Goal: Task Accomplishment & Management: Complete application form

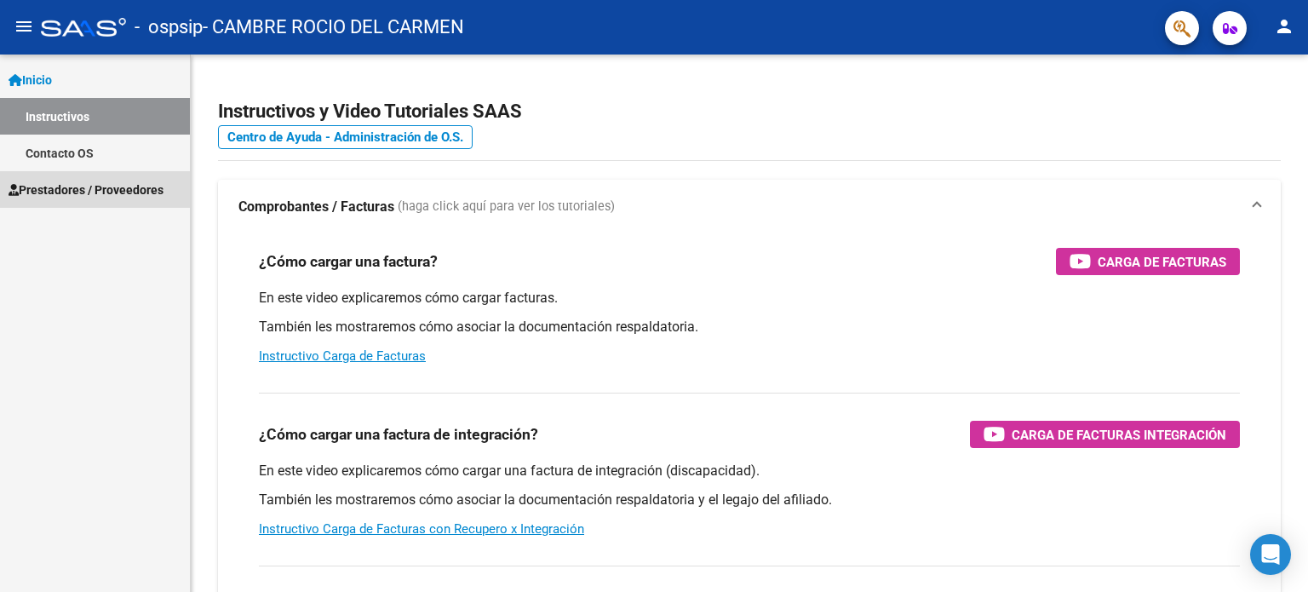
click at [84, 189] on span "Prestadores / Proveedores" at bounding box center [86, 190] width 155 height 19
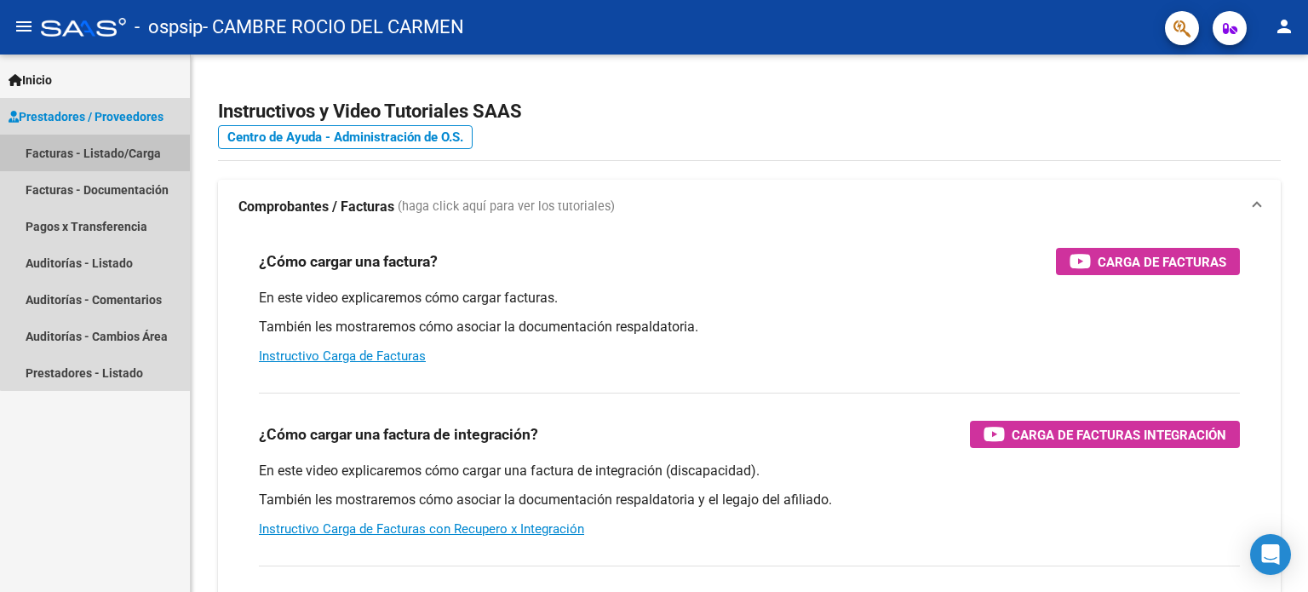
click at [131, 158] on link "Facturas - Listado/Carga" at bounding box center [95, 153] width 190 height 37
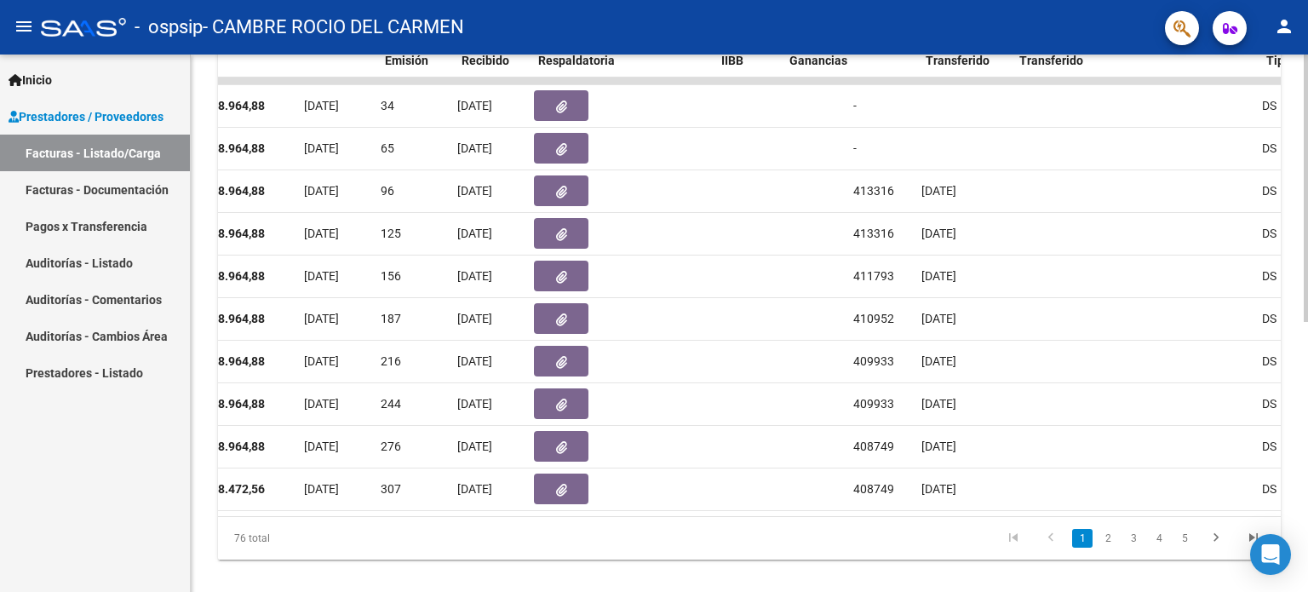
scroll to position [0, 796]
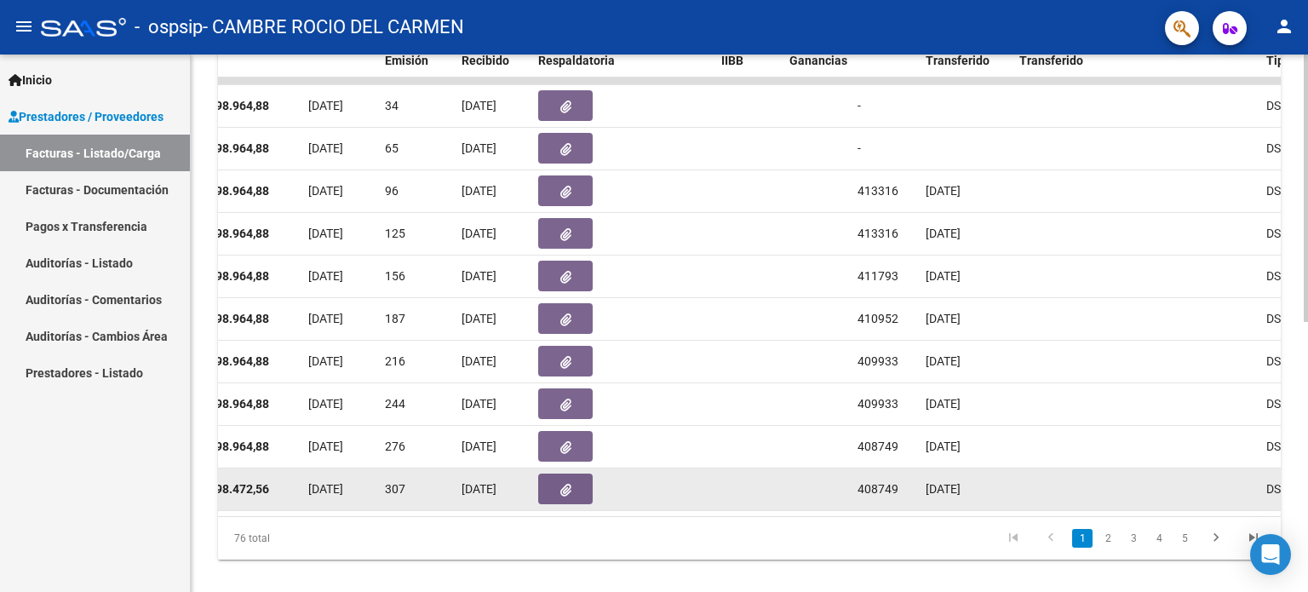
drag, startPoint x: 561, startPoint y: 497, endPoint x: 531, endPoint y: 493, distance: 30.1
click at [531, 493] on datatable-body-cell at bounding box center [582, 489] width 102 height 42
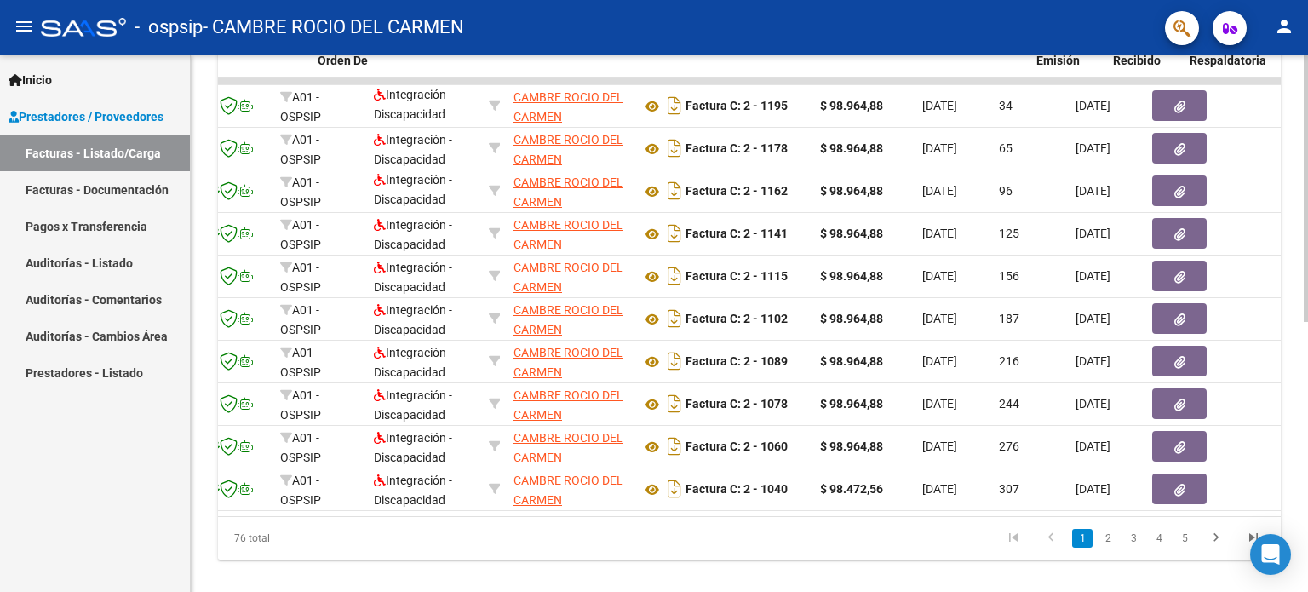
scroll to position [0, 66]
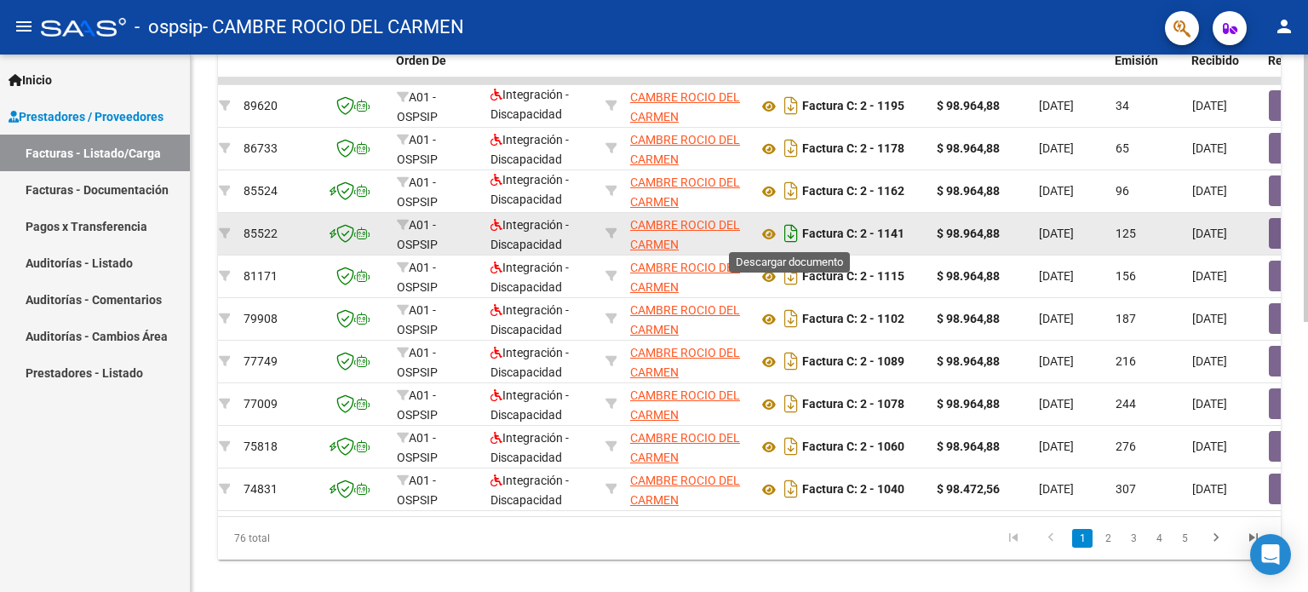
click at [787, 229] on icon "Descargar documento" at bounding box center [791, 233] width 22 height 27
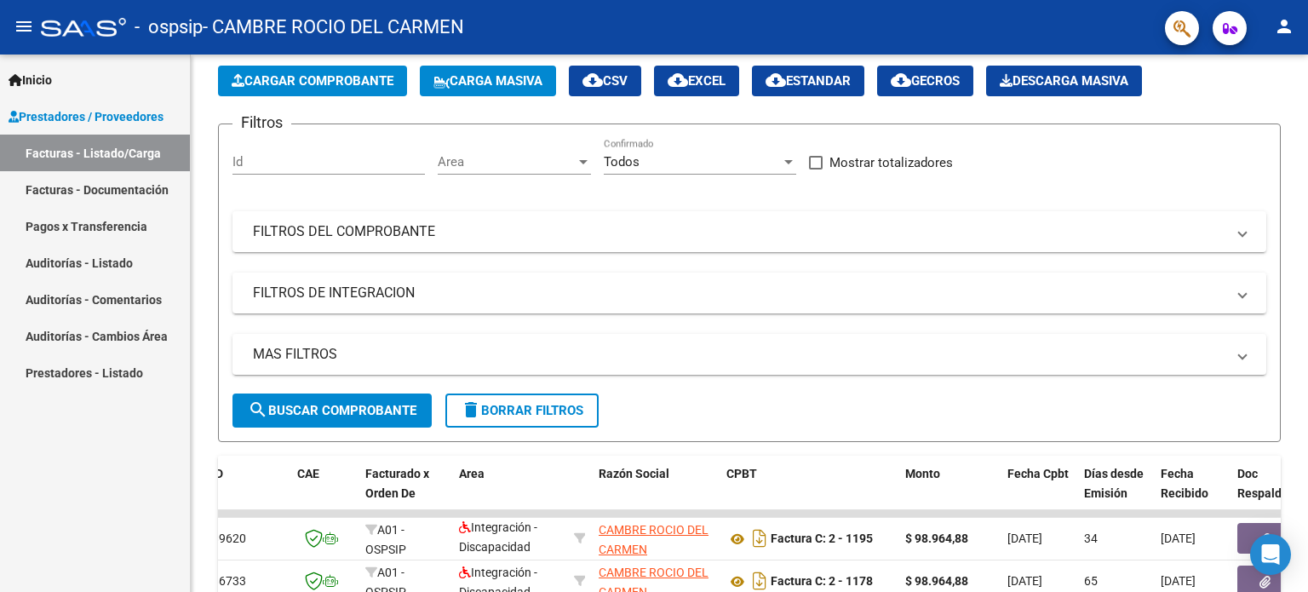
scroll to position [0, 0]
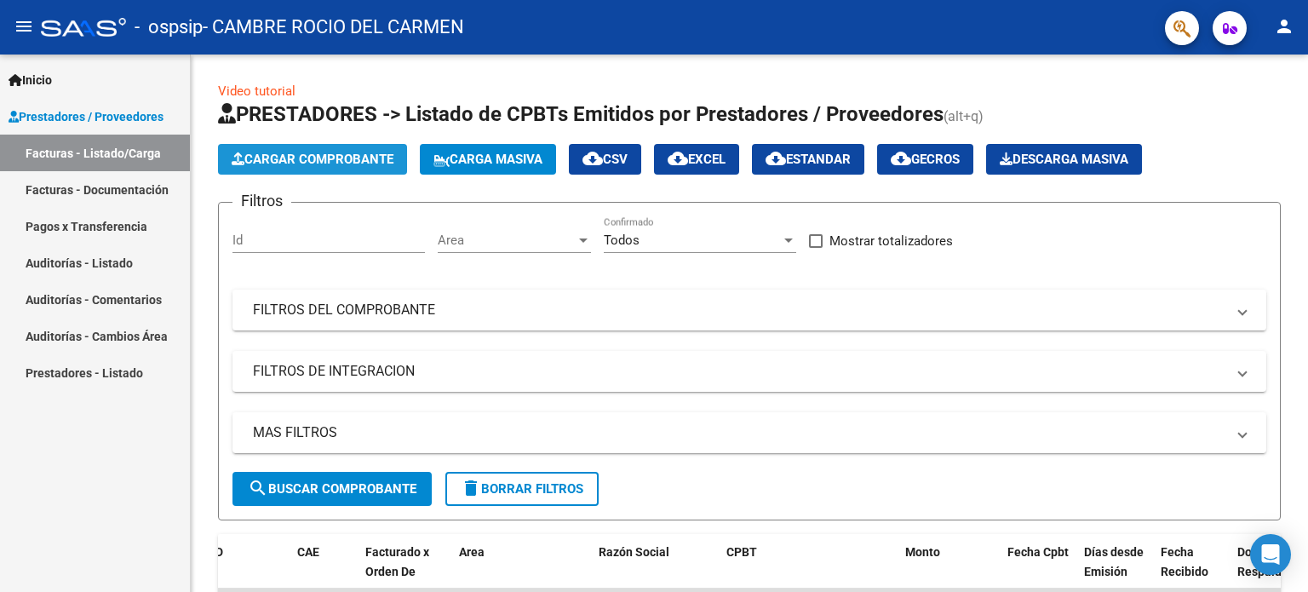
click at [311, 159] on span "Cargar Comprobante" at bounding box center [313, 159] width 162 height 15
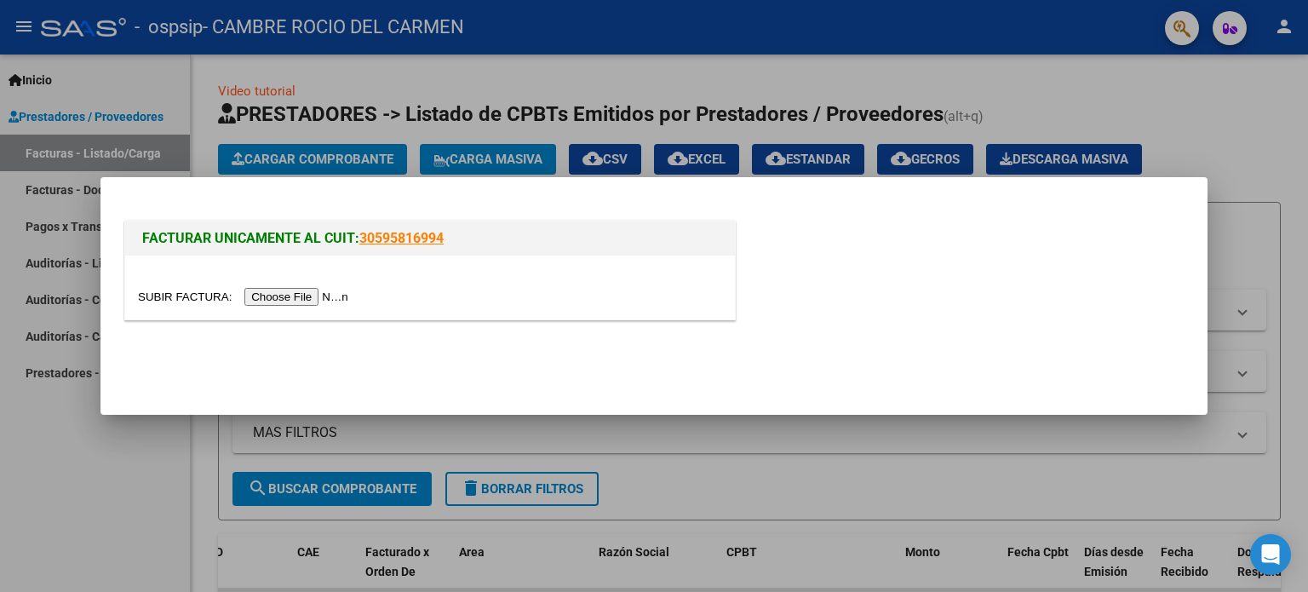
click at [322, 299] on input "file" at bounding box center [245, 297] width 215 height 18
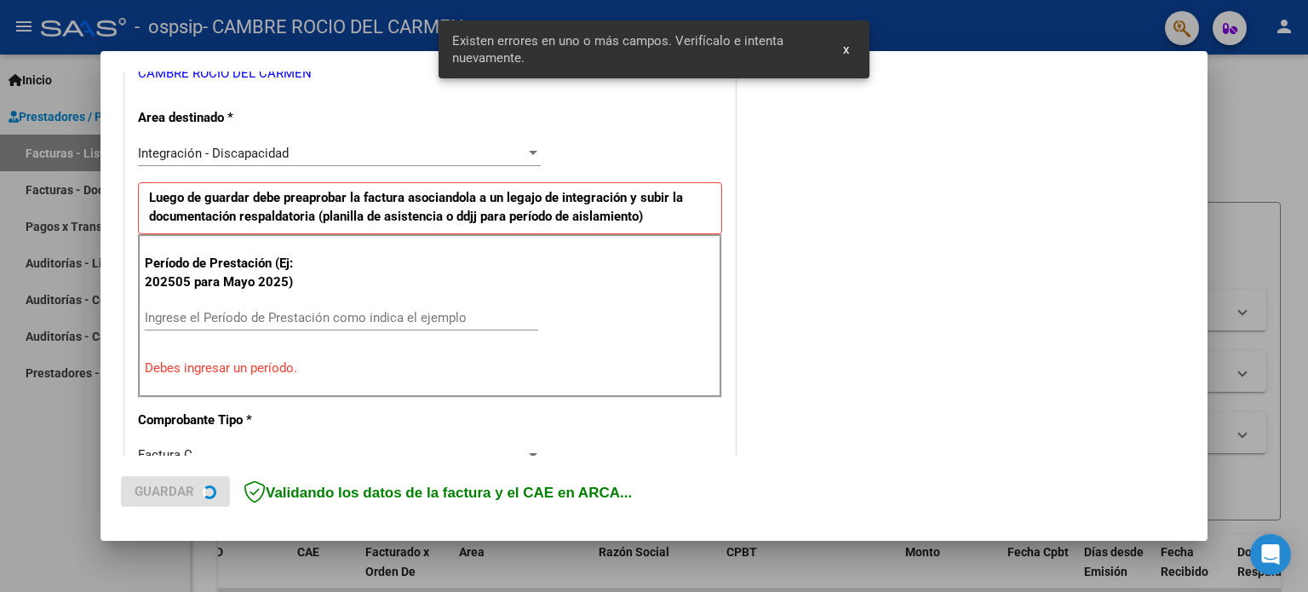
scroll to position [367, 0]
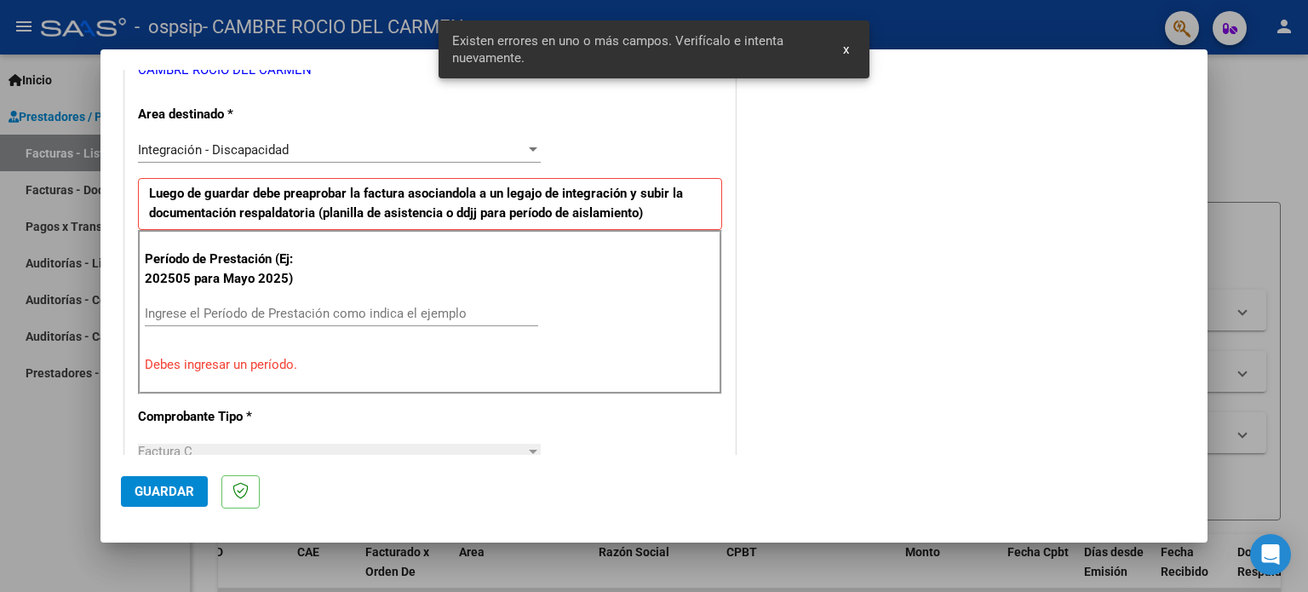
click at [216, 306] on input "Ingrese el Período de Prestación como indica el ejemplo" at bounding box center [341, 313] width 393 height 15
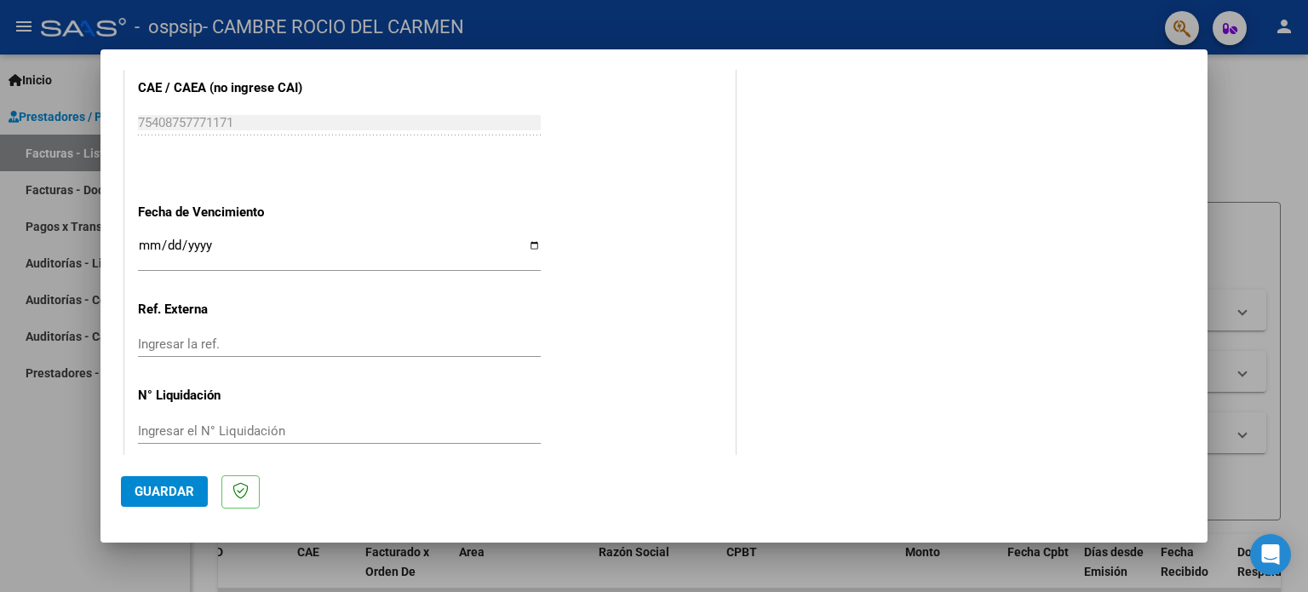
scroll to position [1111, 0]
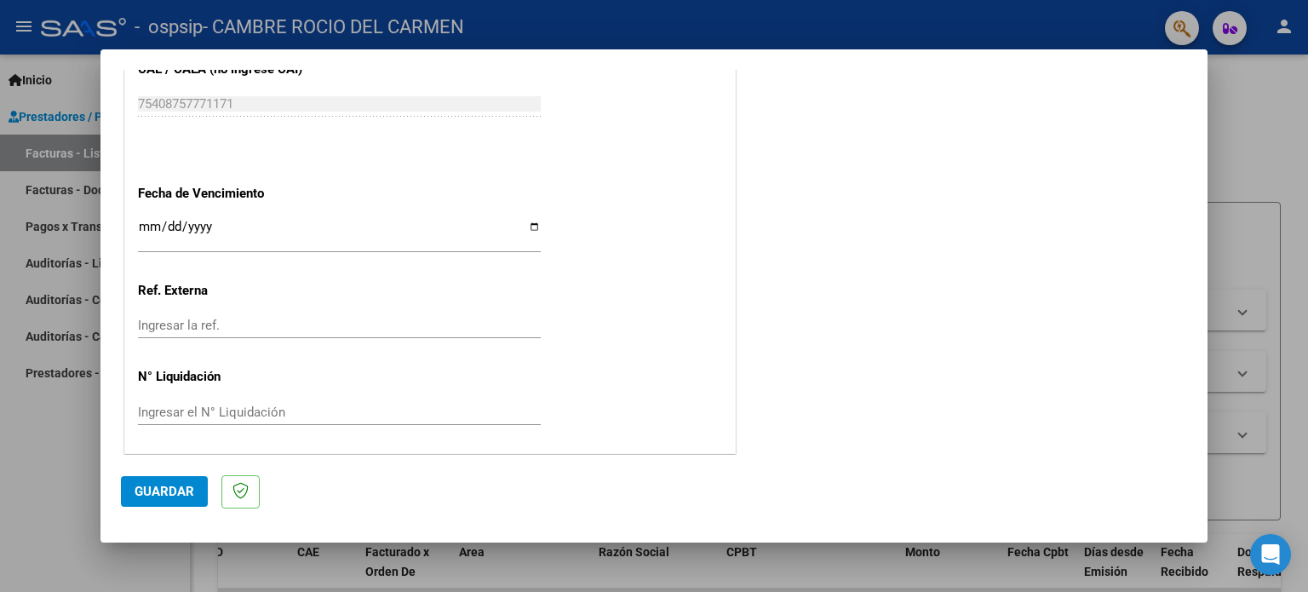
type input "202509"
click at [159, 490] on span "Guardar" at bounding box center [165, 491] width 60 height 15
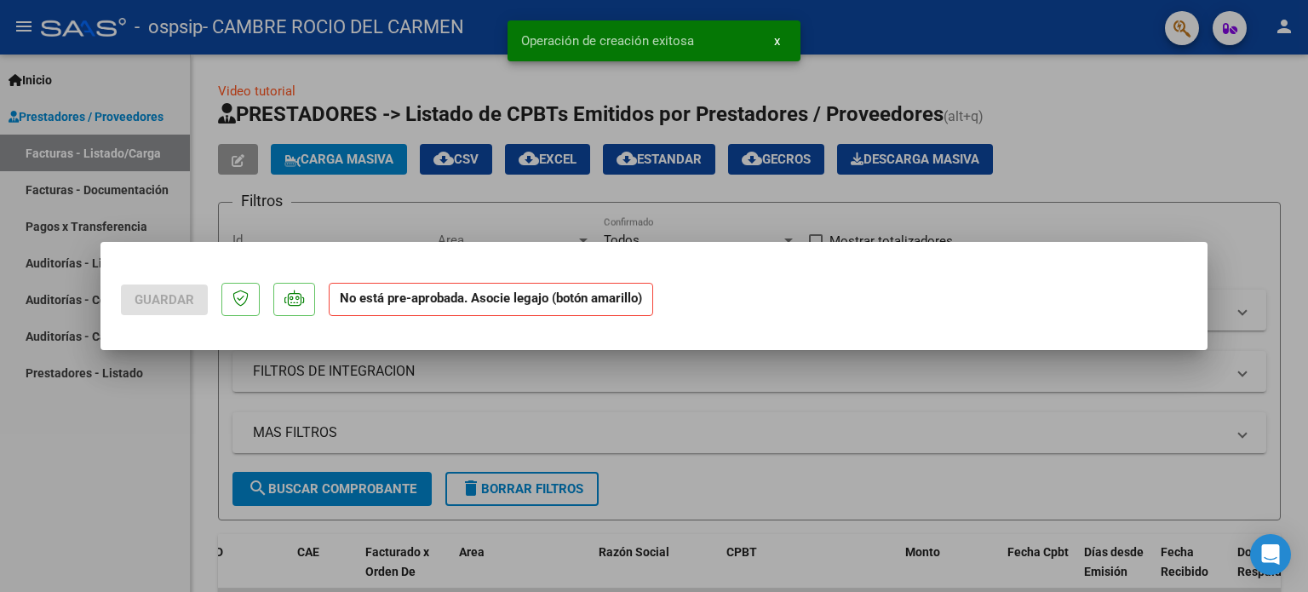
scroll to position [0, 0]
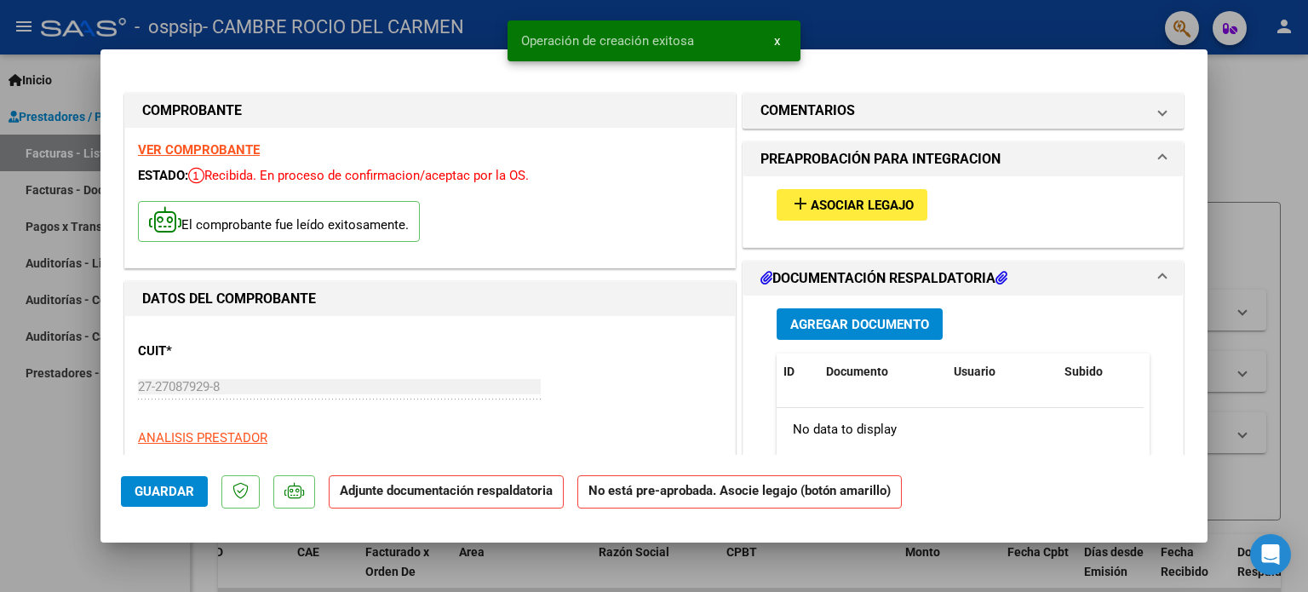
click at [828, 203] on span "Asociar Legajo" at bounding box center [862, 205] width 103 height 15
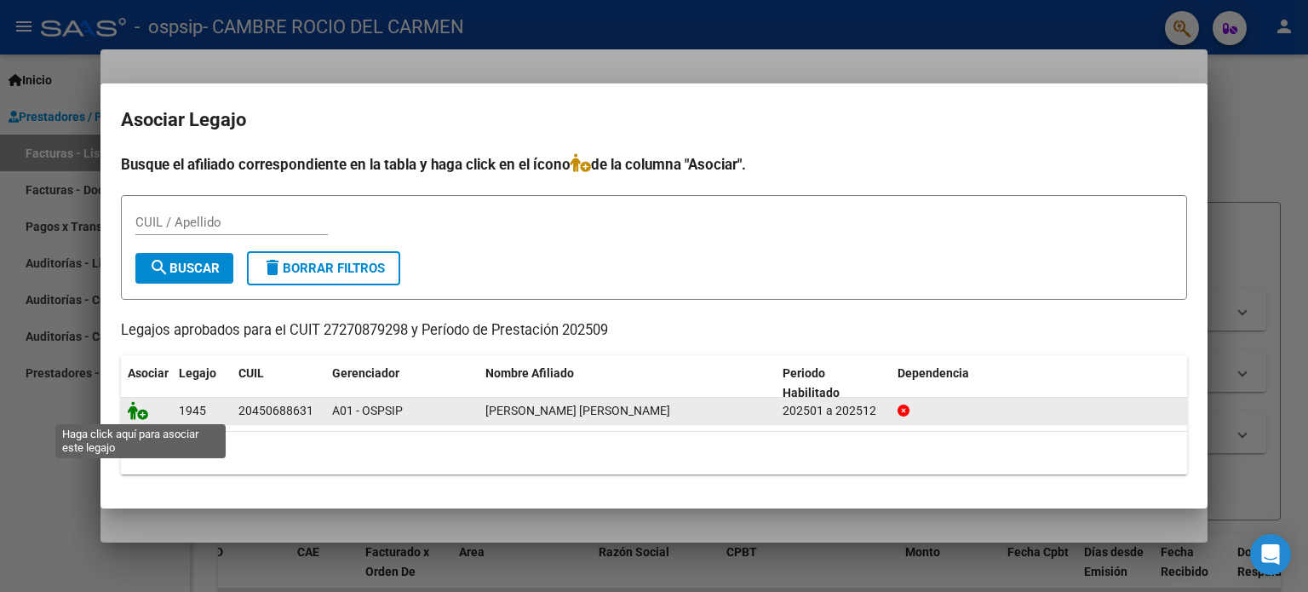
click at [131, 409] on icon at bounding box center [138, 410] width 20 height 19
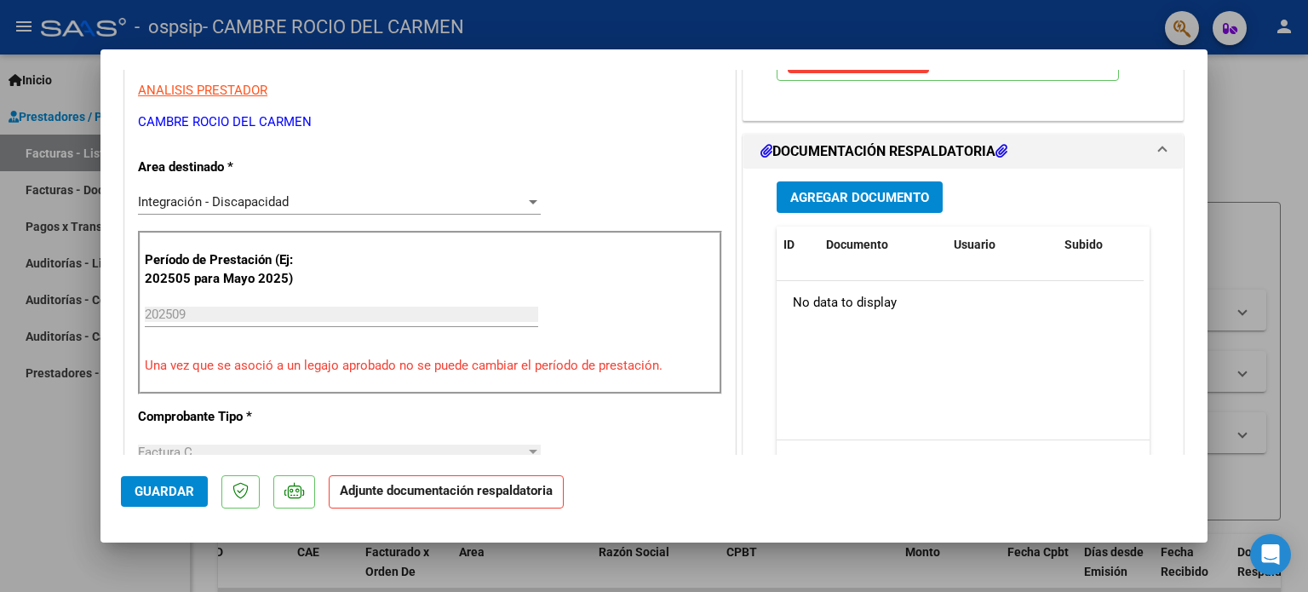
scroll to position [341, 0]
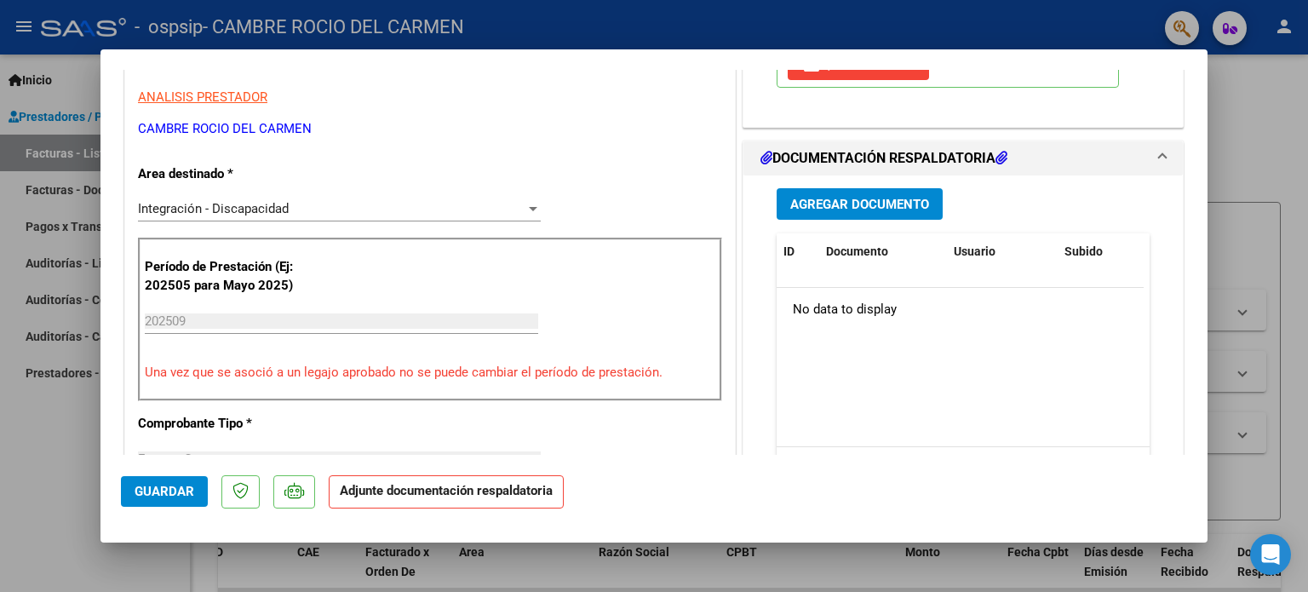
click at [869, 206] on span "Agregar Documento" at bounding box center [859, 204] width 139 height 15
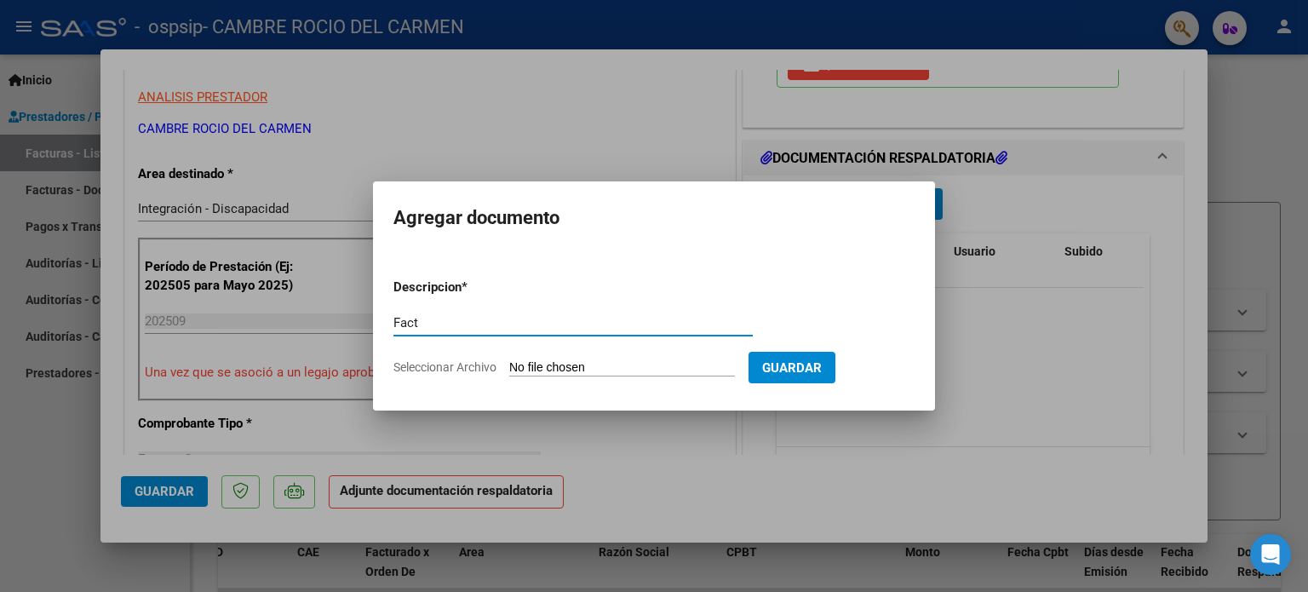
type input "Fact"
click at [569, 364] on input "Seleccionar Archivo" at bounding box center [622, 368] width 226 height 16
type input "C:\fakepath\Fact [PERSON_NAME], Jeremías 09 2025 Psicología.pdf"
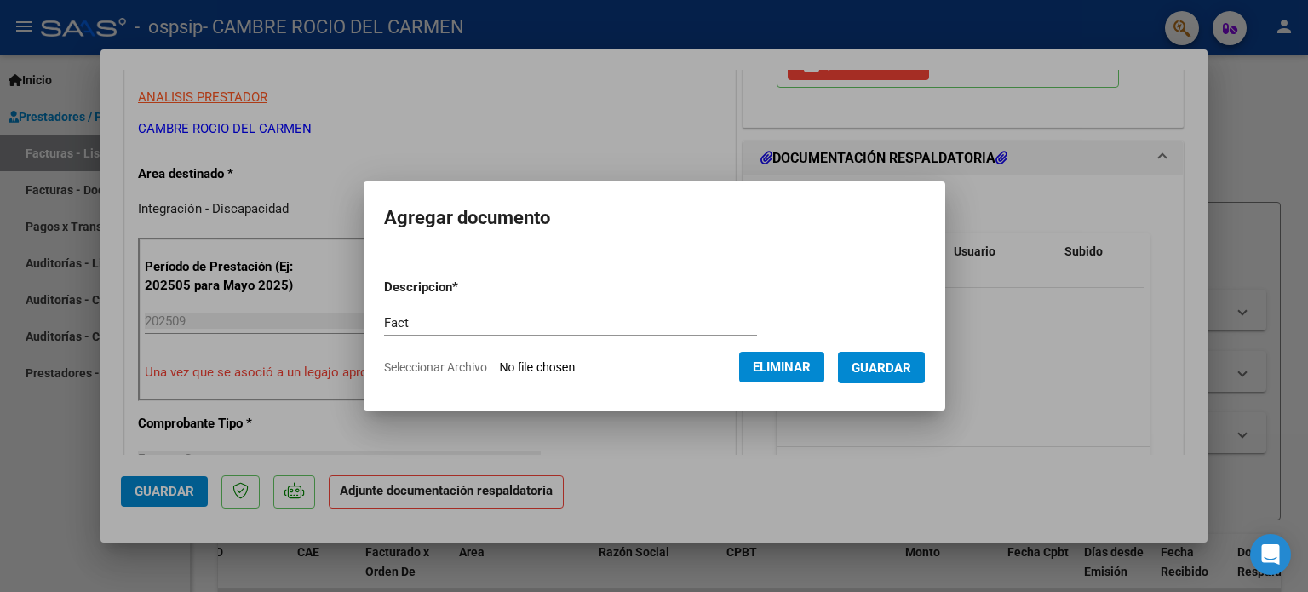
click at [892, 367] on span "Guardar" at bounding box center [882, 367] width 60 height 15
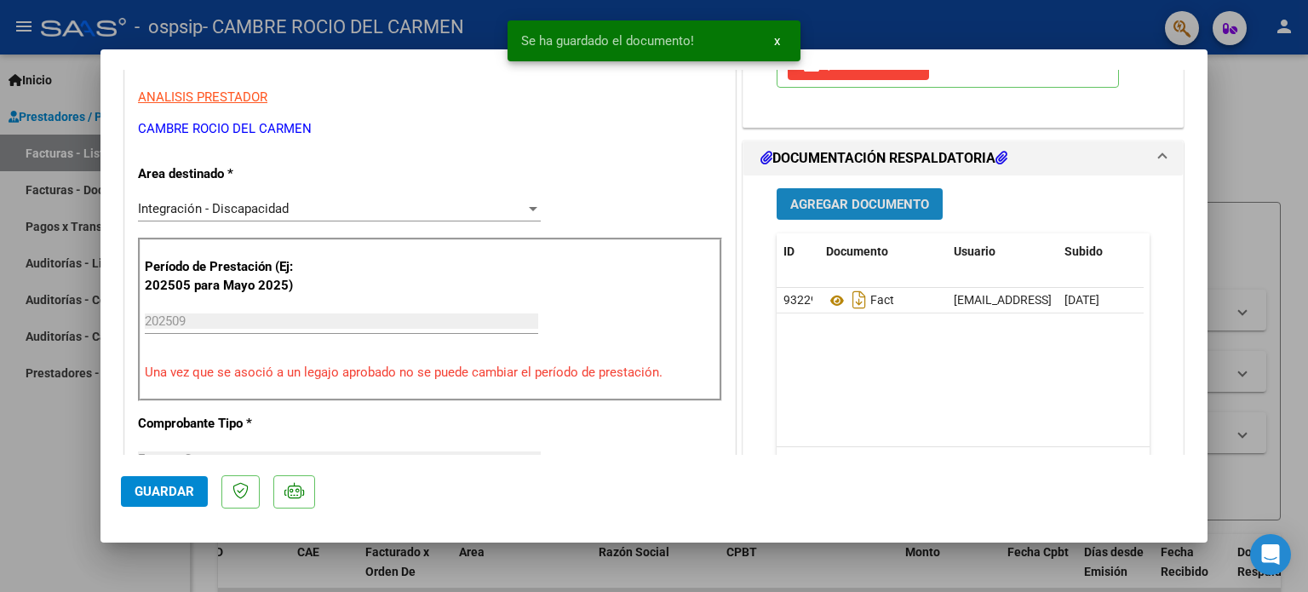
click at [838, 202] on span "Agregar Documento" at bounding box center [859, 204] width 139 height 15
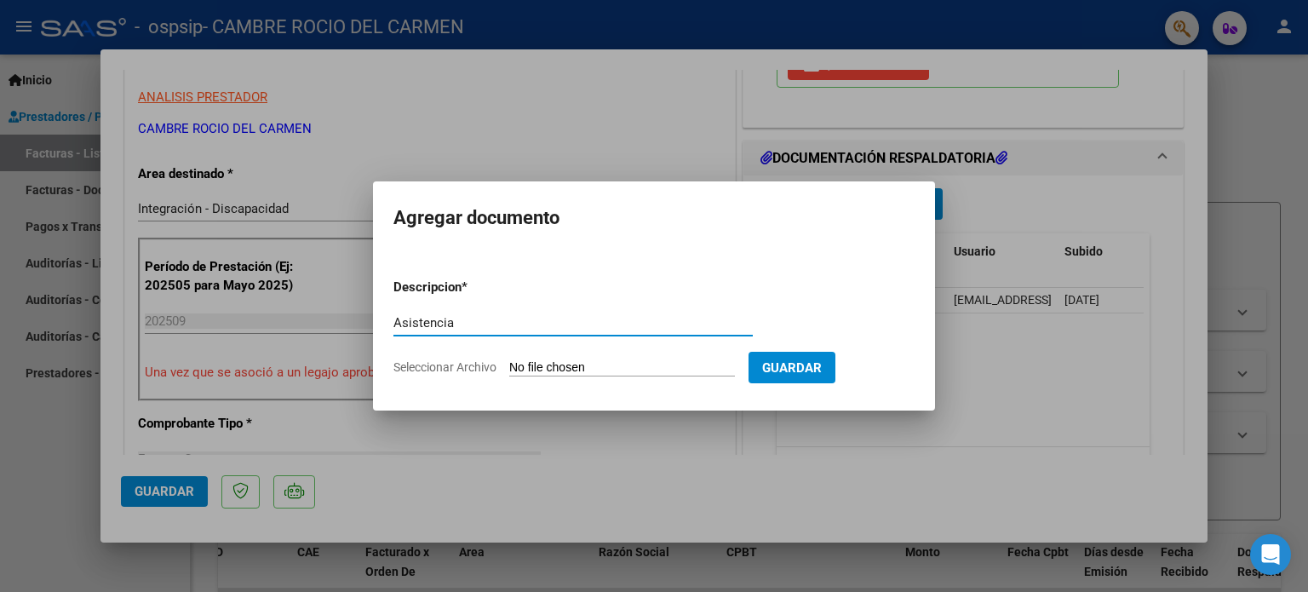
type input "Asistencia"
click at [822, 367] on span "Guardar" at bounding box center [792, 367] width 60 height 15
click at [642, 368] on input "Seleccionar Archivo" at bounding box center [622, 368] width 226 height 16
type input "C:\fakepath\Asistencia [PERSON_NAME], Jeremías 09 2025 Psicología.pdf"
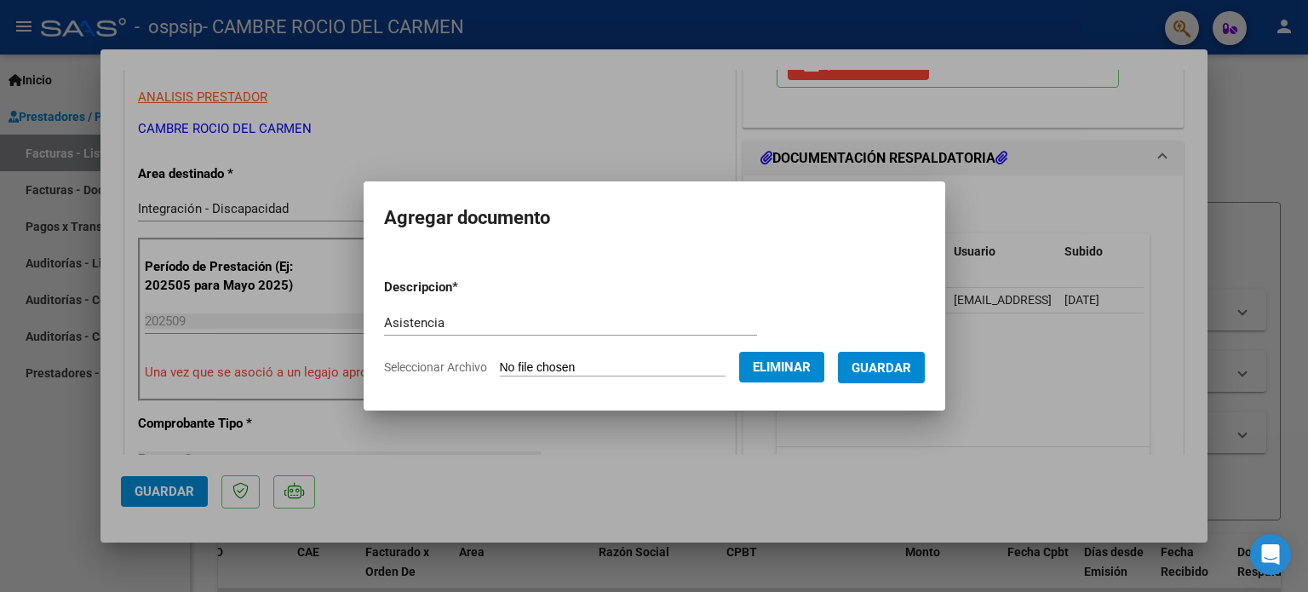
click at [893, 358] on button "Guardar" at bounding box center [881, 368] width 87 height 32
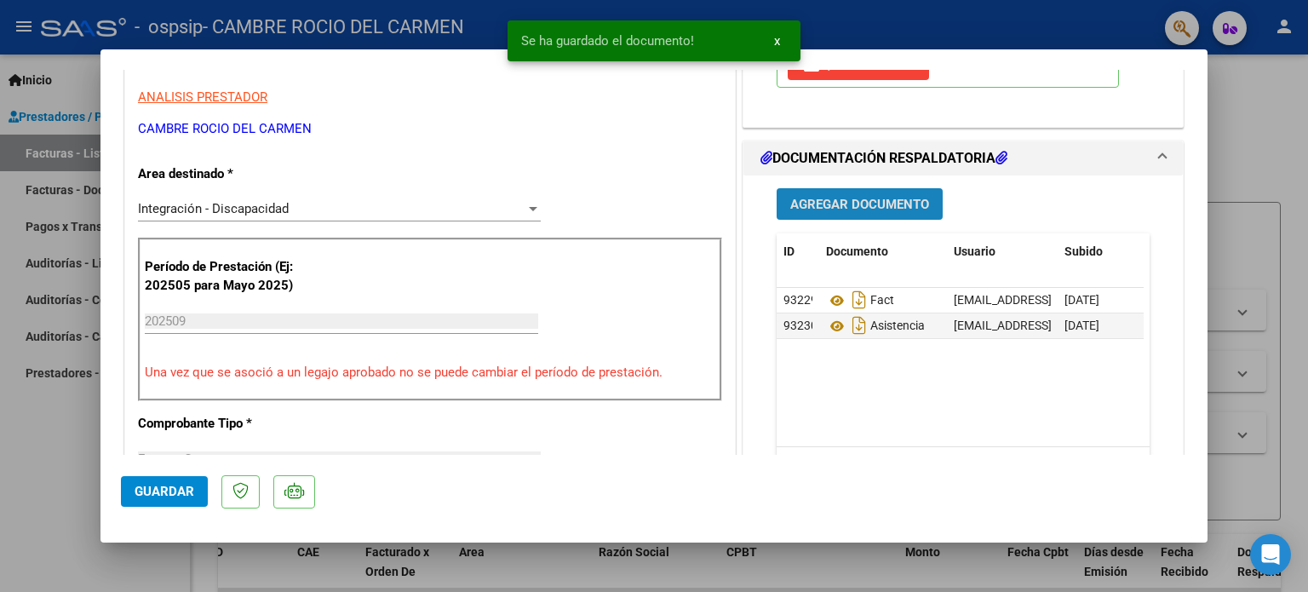
click at [834, 204] on span "Agregar Documento" at bounding box center [859, 204] width 139 height 15
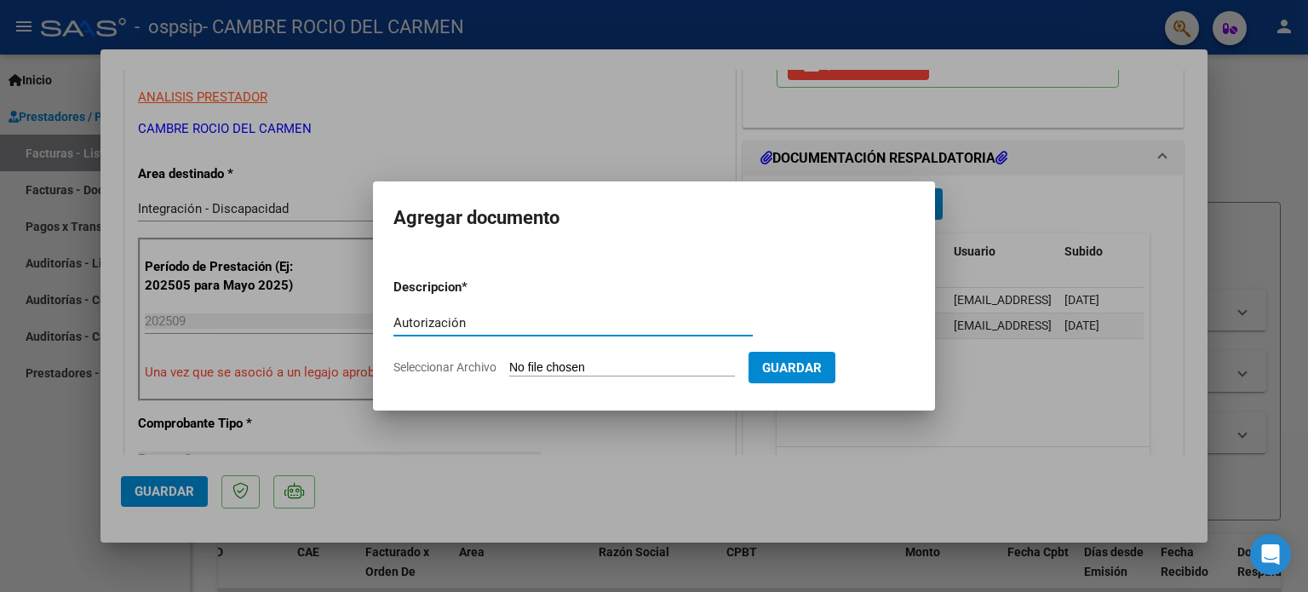
type input "Autorización"
click at [606, 359] on app-file-uploader "Seleccionar Archivo" at bounding box center [570, 366] width 355 height 15
click at [608, 362] on input "Seleccionar Archivo" at bounding box center [622, 368] width 226 height 16
type input "C:\fakepath\[PERSON_NAME]-AUTORIZACION PSICOLOGIA 2025 SEGUN RESOLUCION 360 22 …"
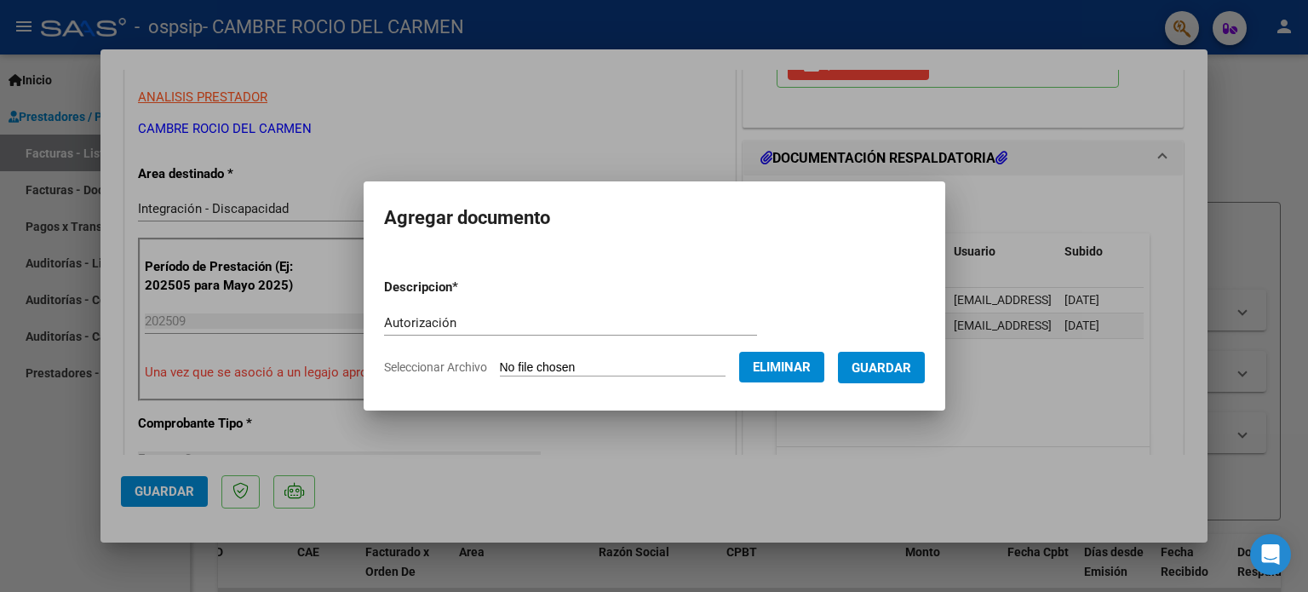
click at [885, 365] on span "Guardar" at bounding box center [882, 367] width 60 height 15
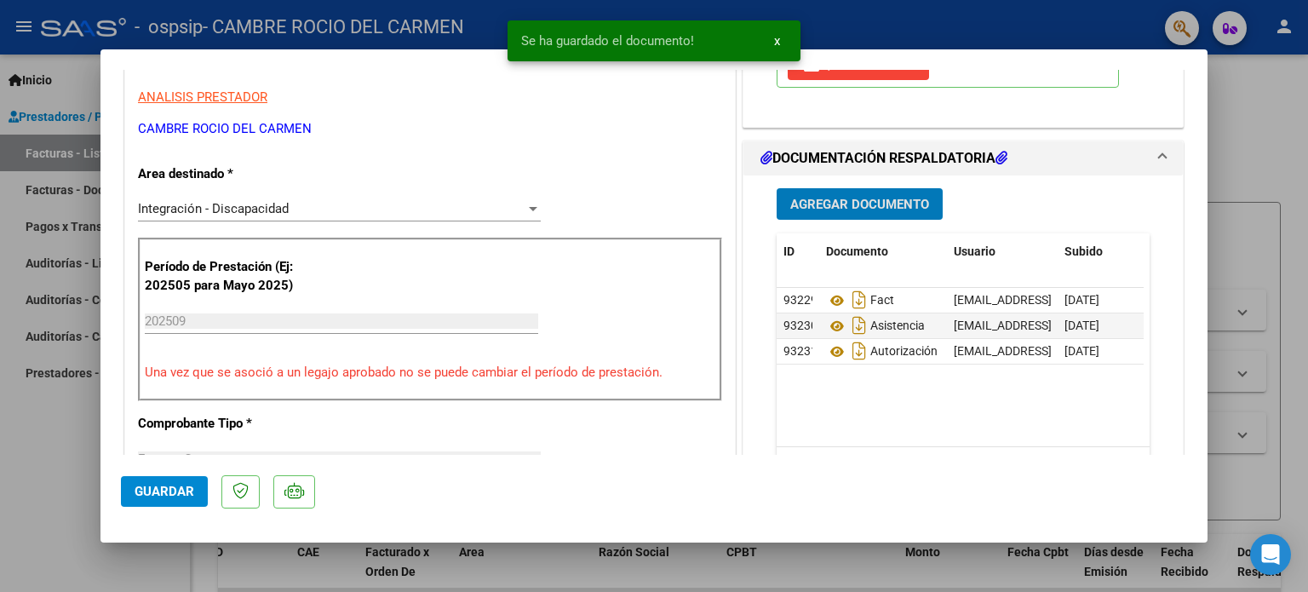
click at [845, 202] on span "Agregar Documento" at bounding box center [859, 204] width 139 height 15
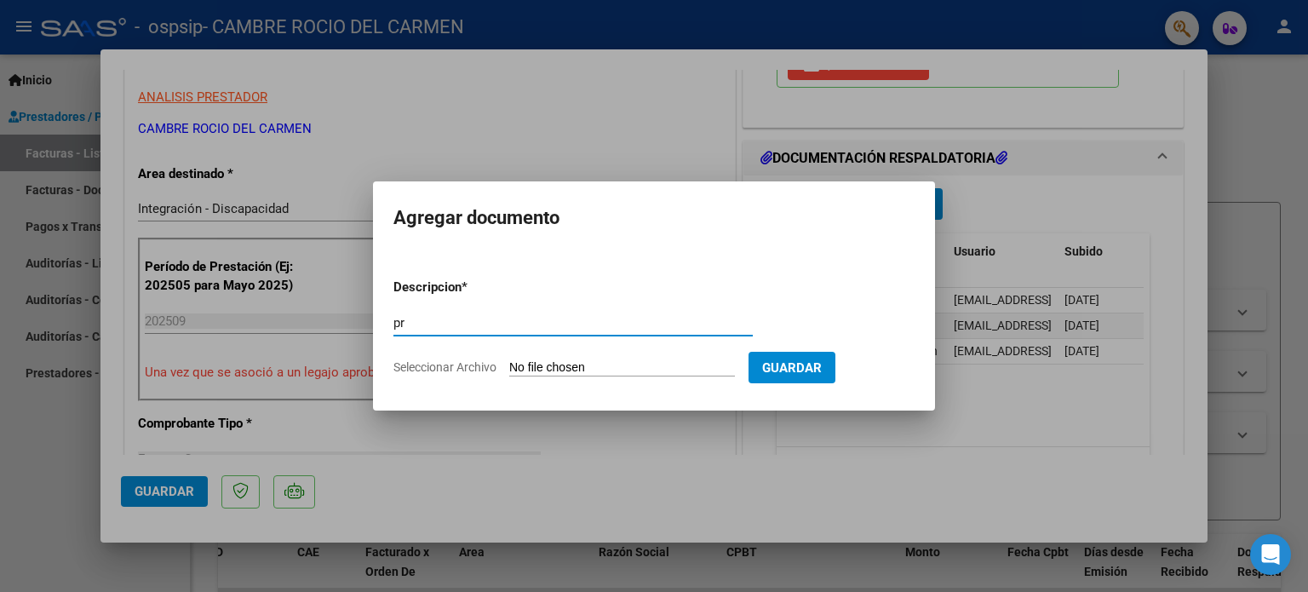
type input "p"
type input "Plan de tto"
click at [556, 365] on input "Seleccionar Archivo" at bounding box center [622, 368] width 226 height 16
type input "C:\fakepath\Plan de [PERSON_NAME] 2025.pdf"
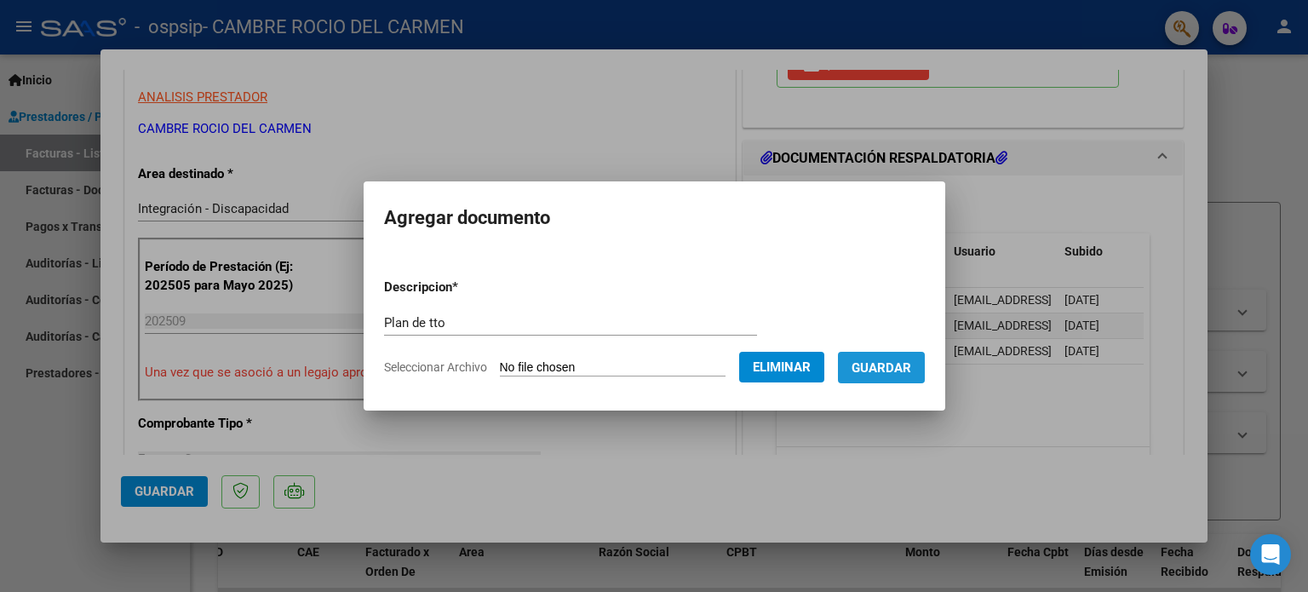
click at [895, 365] on span "Guardar" at bounding box center [882, 367] width 60 height 15
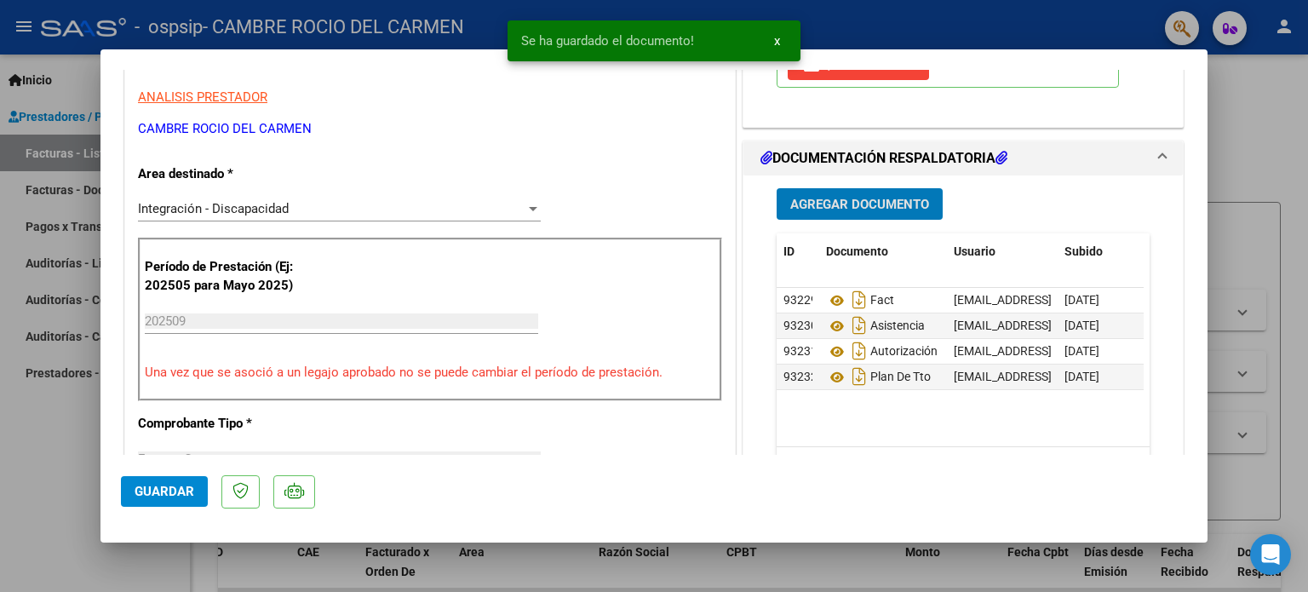
click at [821, 215] on button "Agregar Documento" at bounding box center [860, 204] width 166 height 32
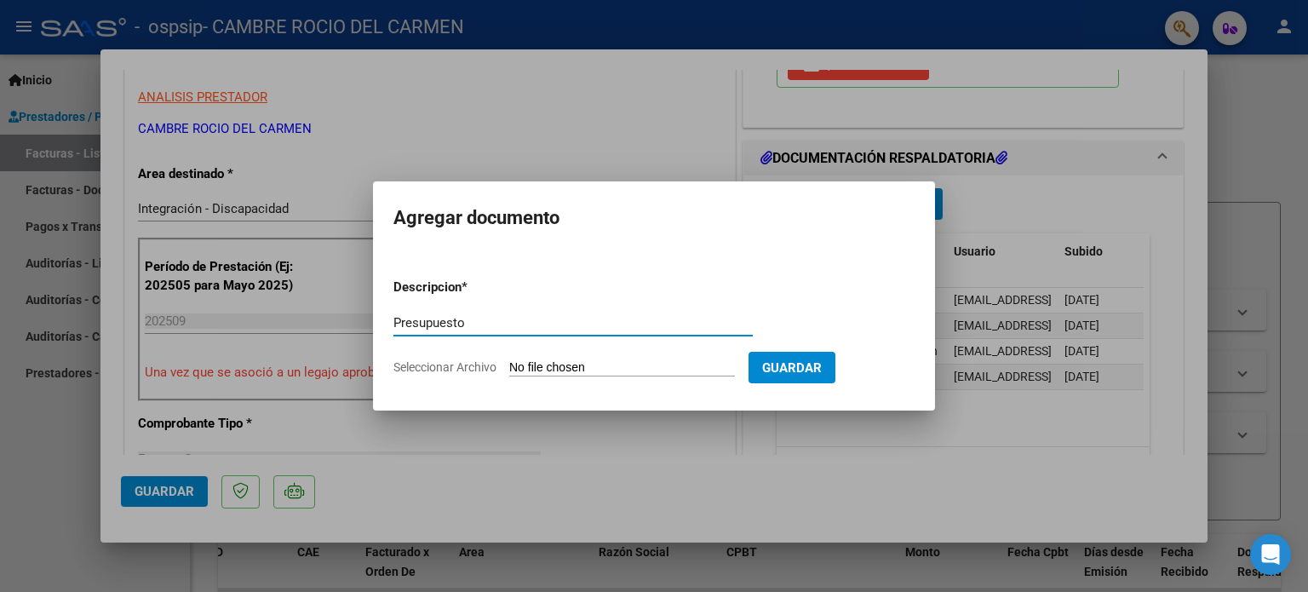
type input "Presupuesto"
click at [558, 360] on input "Seleccionar Archivo" at bounding box center [622, 368] width 226 height 16
type input "C:\fakepath\Presupuesto 2025 Psicología.pdf"
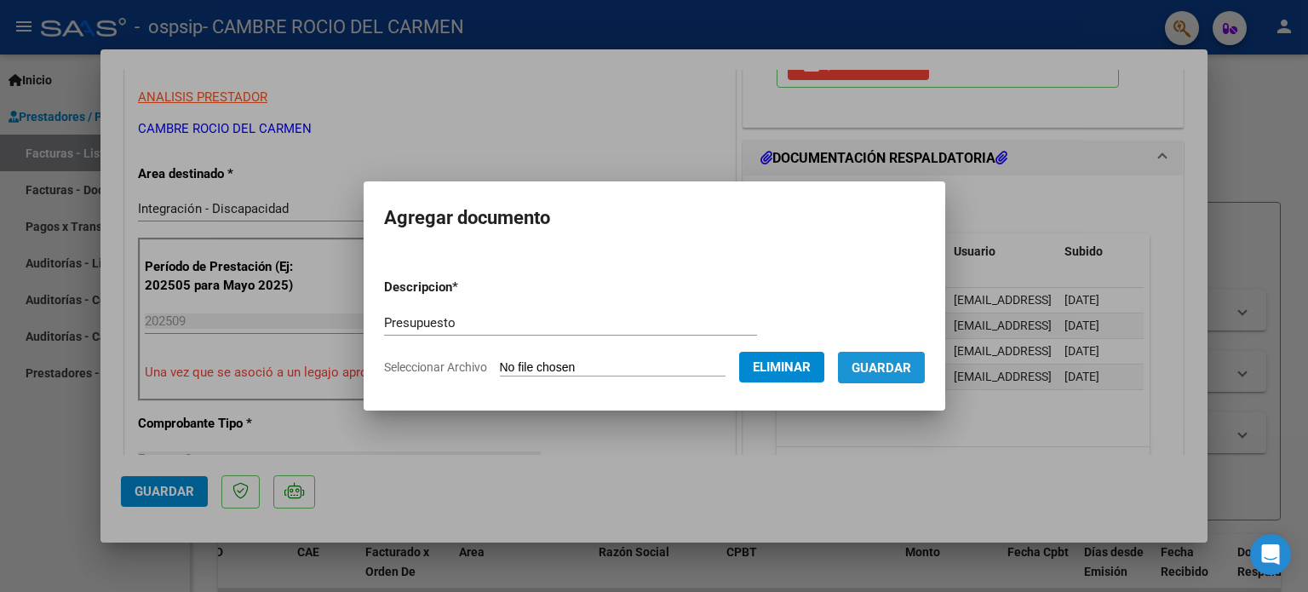
click at [899, 363] on span "Guardar" at bounding box center [882, 367] width 60 height 15
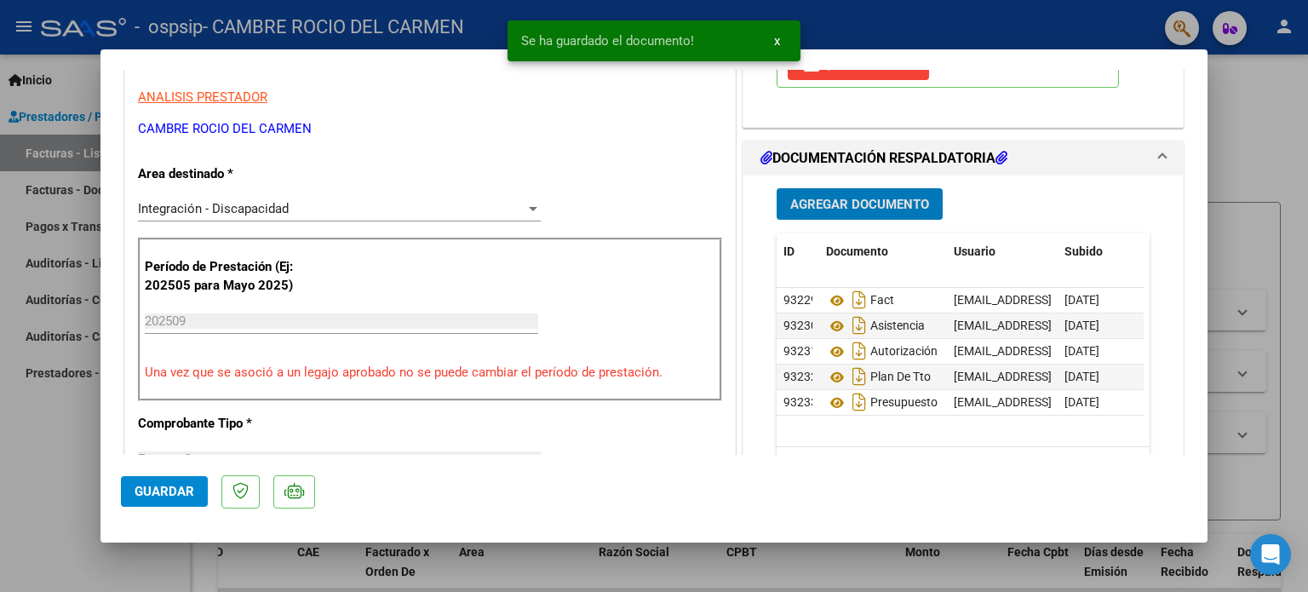
click at [807, 212] on button "Agregar Documento" at bounding box center [860, 204] width 166 height 32
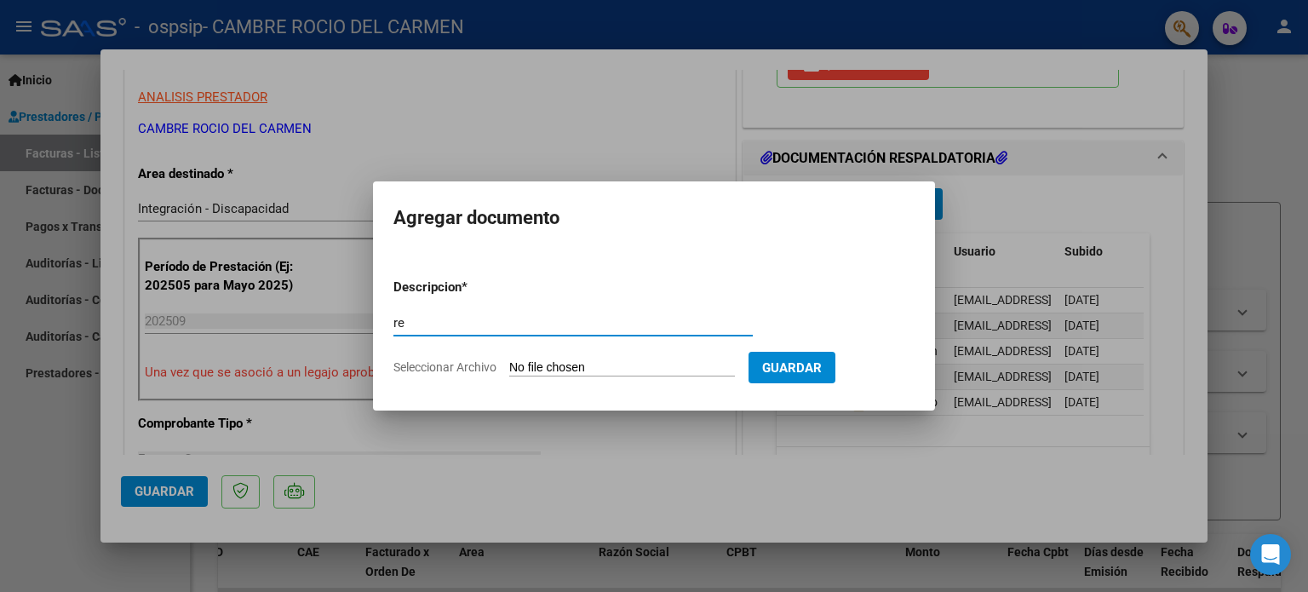
type input "r"
type input "Recibo"
click at [789, 370] on button "Guardar" at bounding box center [792, 368] width 87 height 32
click at [578, 365] on input "Seleccionar Archivo" at bounding box center [622, 368] width 226 height 16
type input "C:\fakepath\Recibo.jpg"
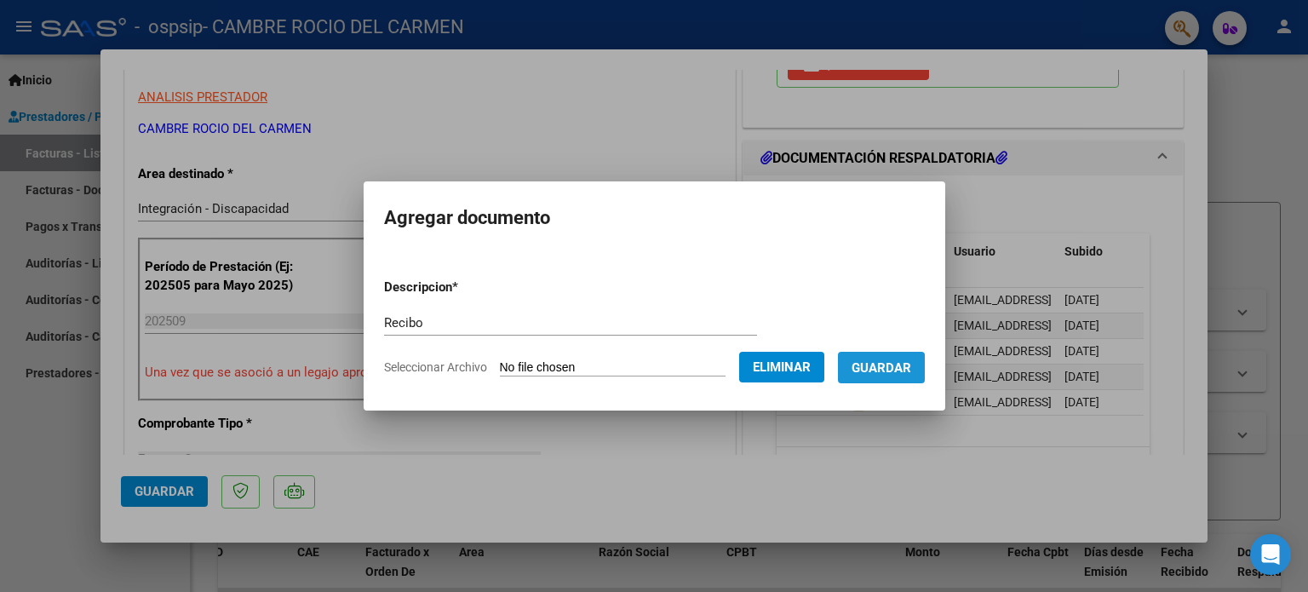
click at [911, 365] on span "Guardar" at bounding box center [882, 367] width 60 height 15
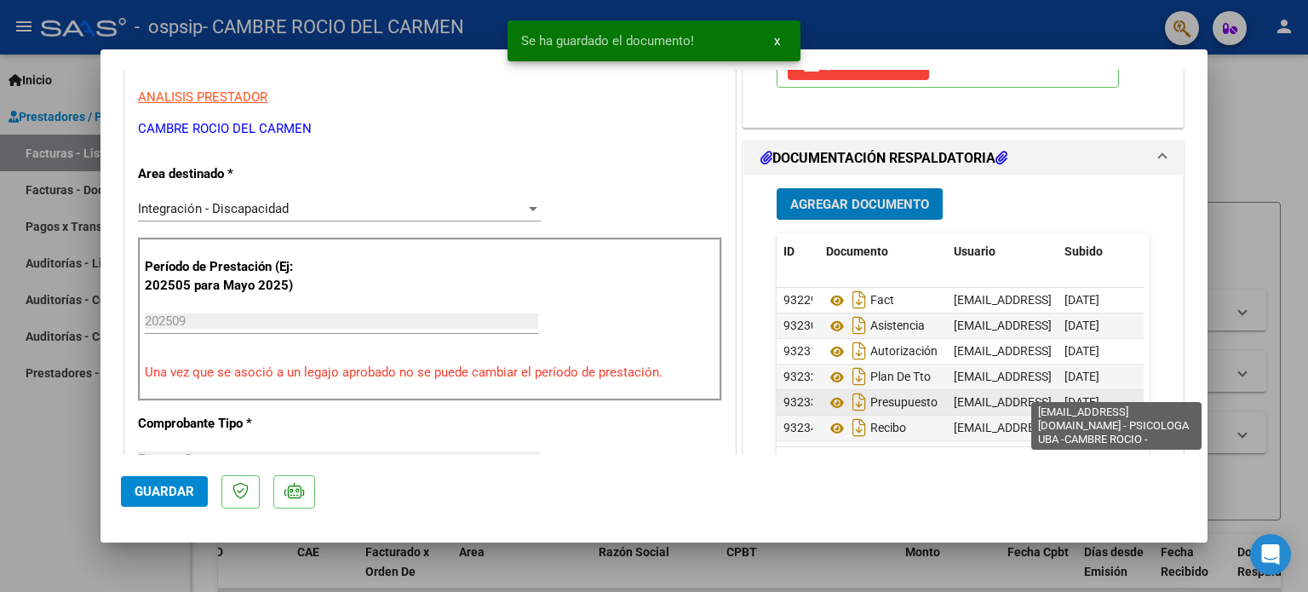
scroll to position [0, 0]
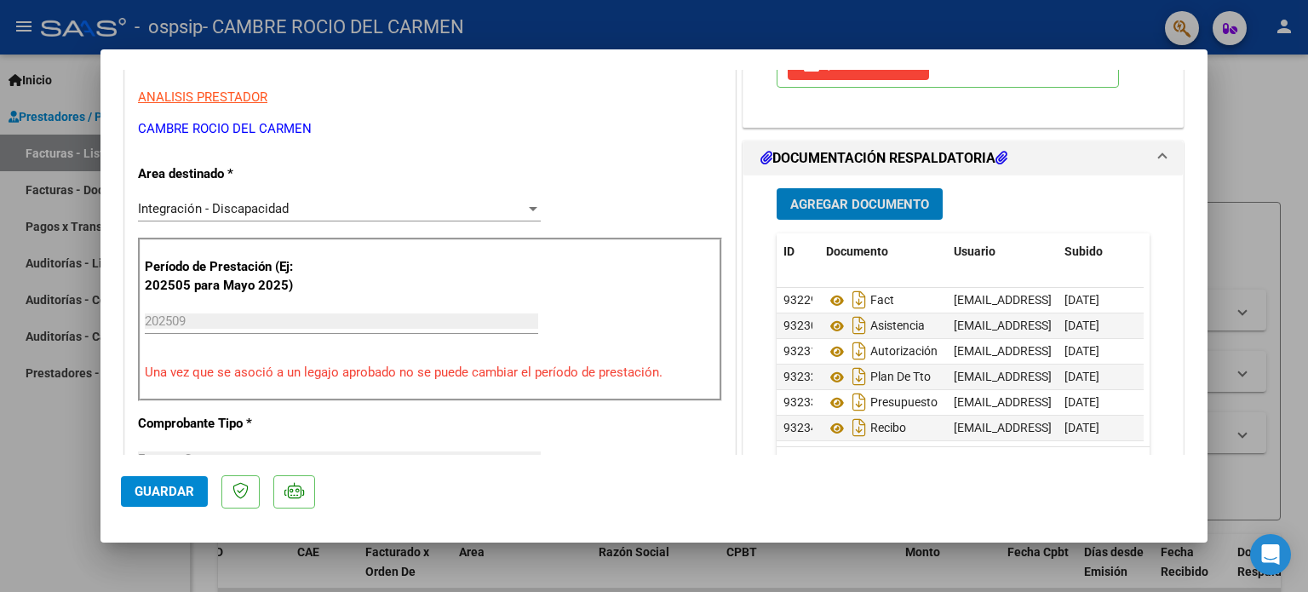
click at [182, 496] on span "Guardar" at bounding box center [165, 491] width 60 height 15
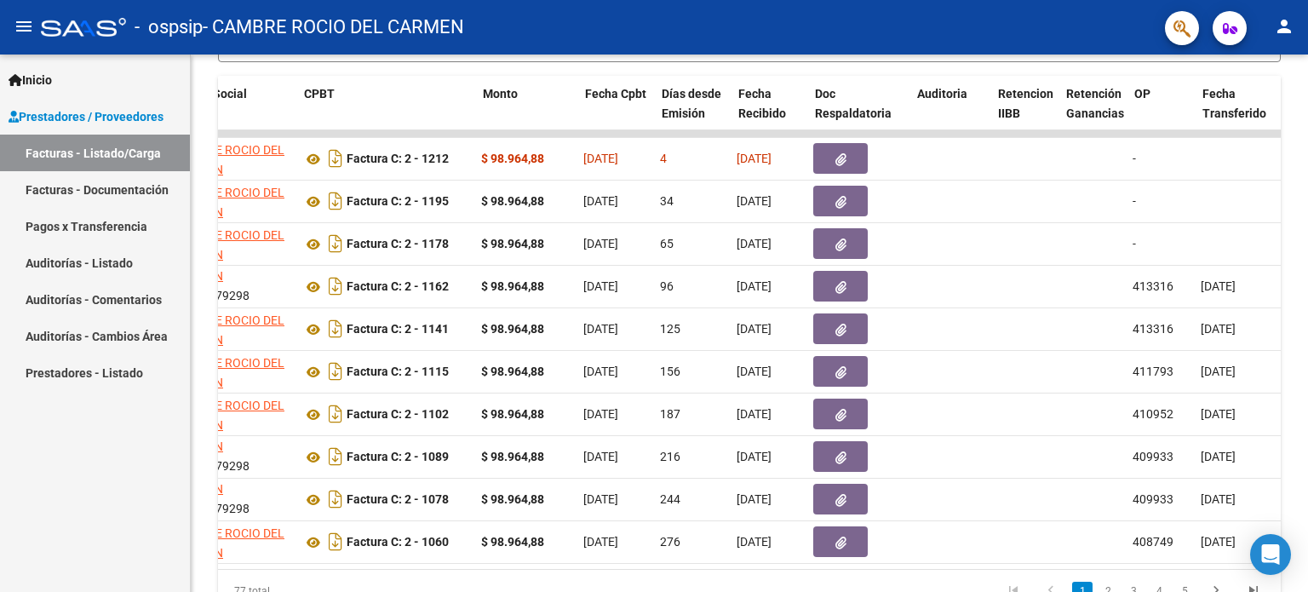
scroll to position [0, 491]
